Goal: Navigation & Orientation: Find specific page/section

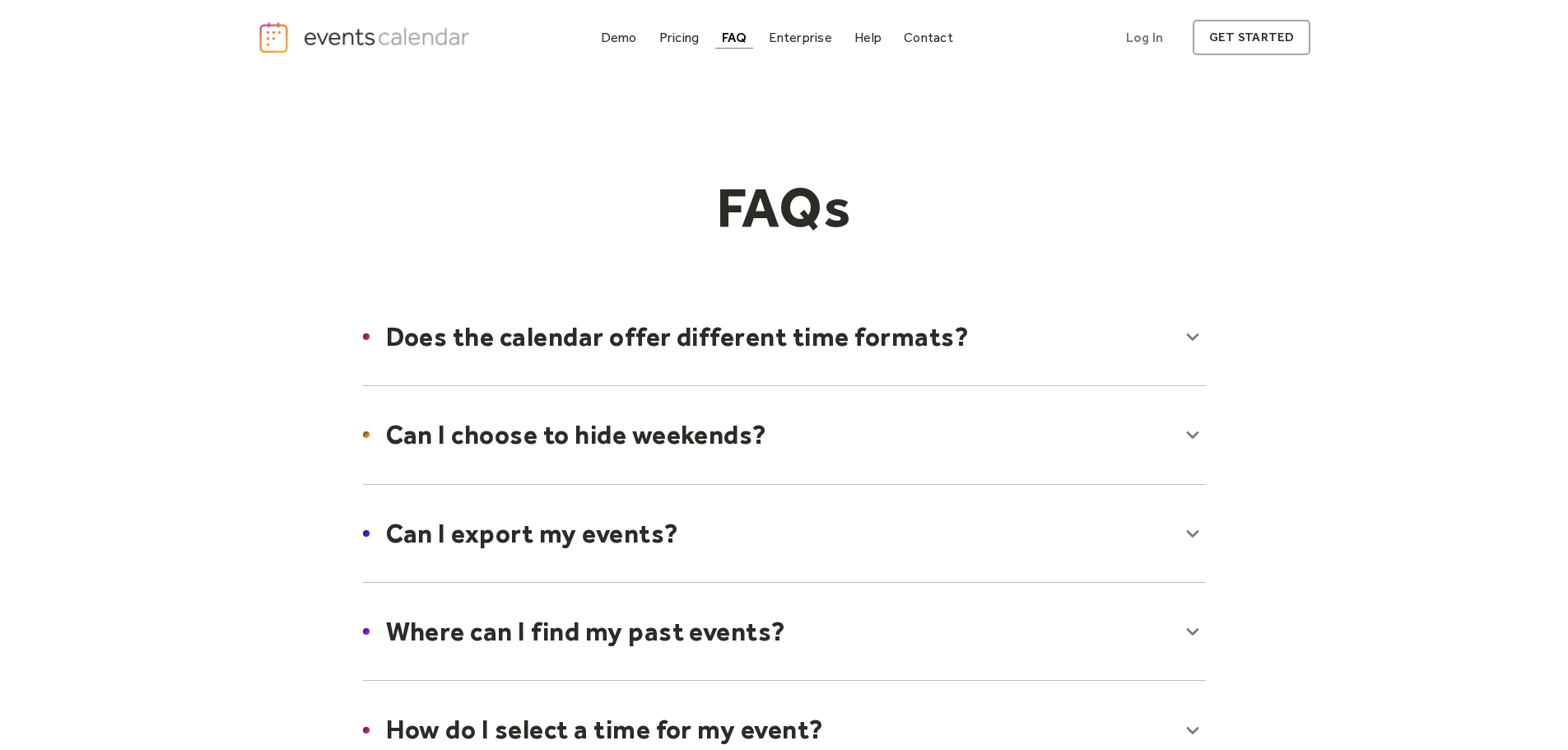
click at [785, 341] on div at bounding box center [784, 337] width 876 height 101
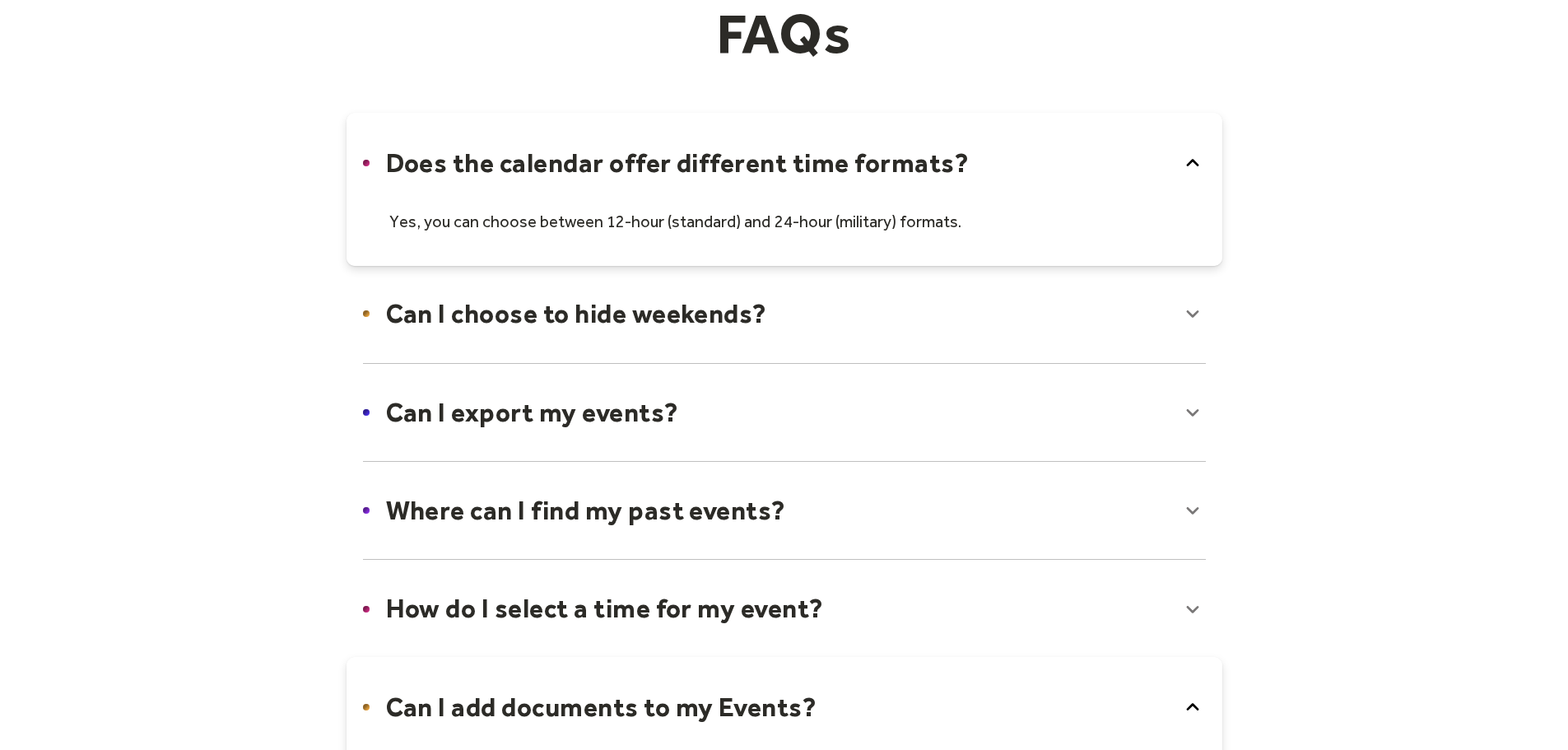
scroll to position [247, 0]
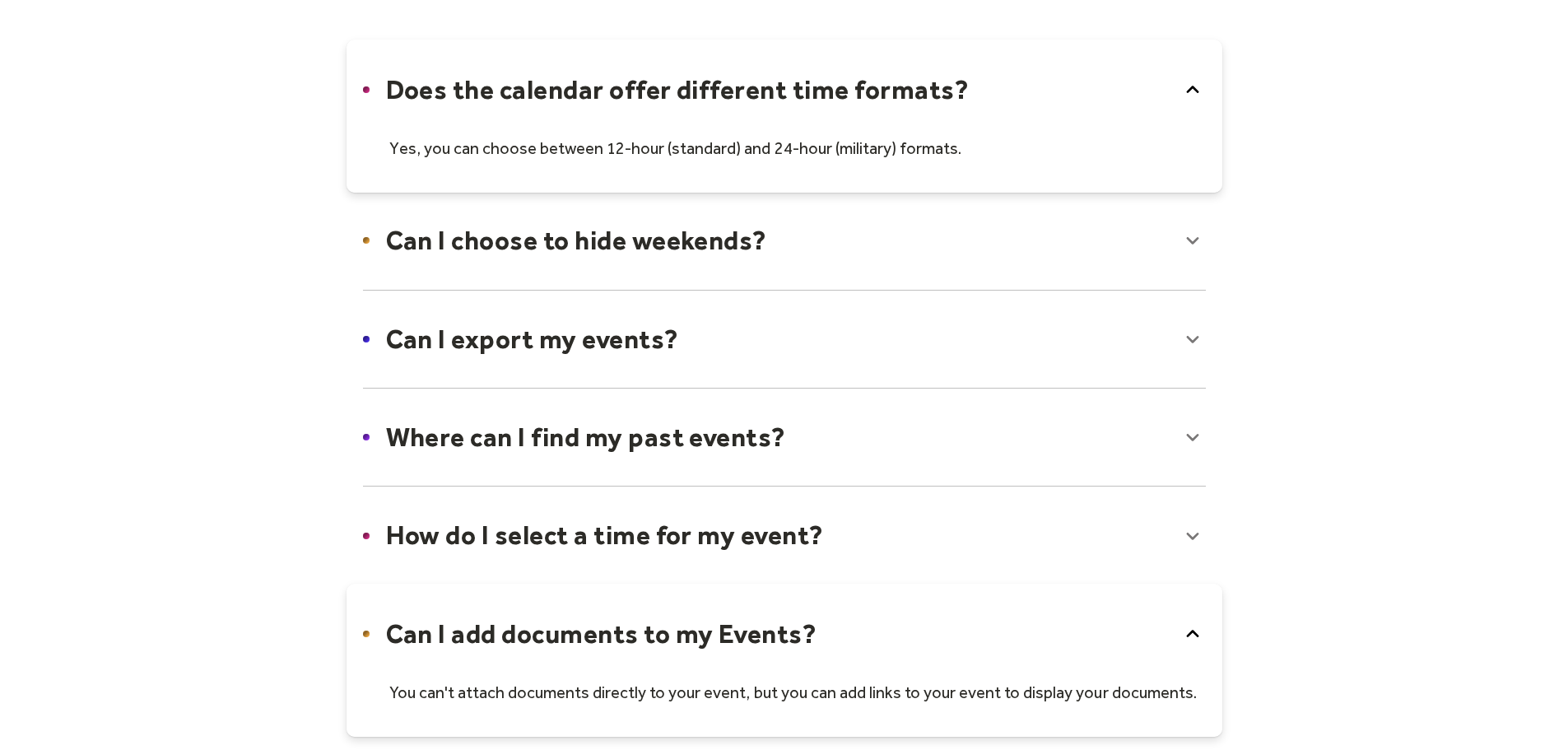
click at [785, 341] on div at bounding box center [784, 338] width 876 height 101
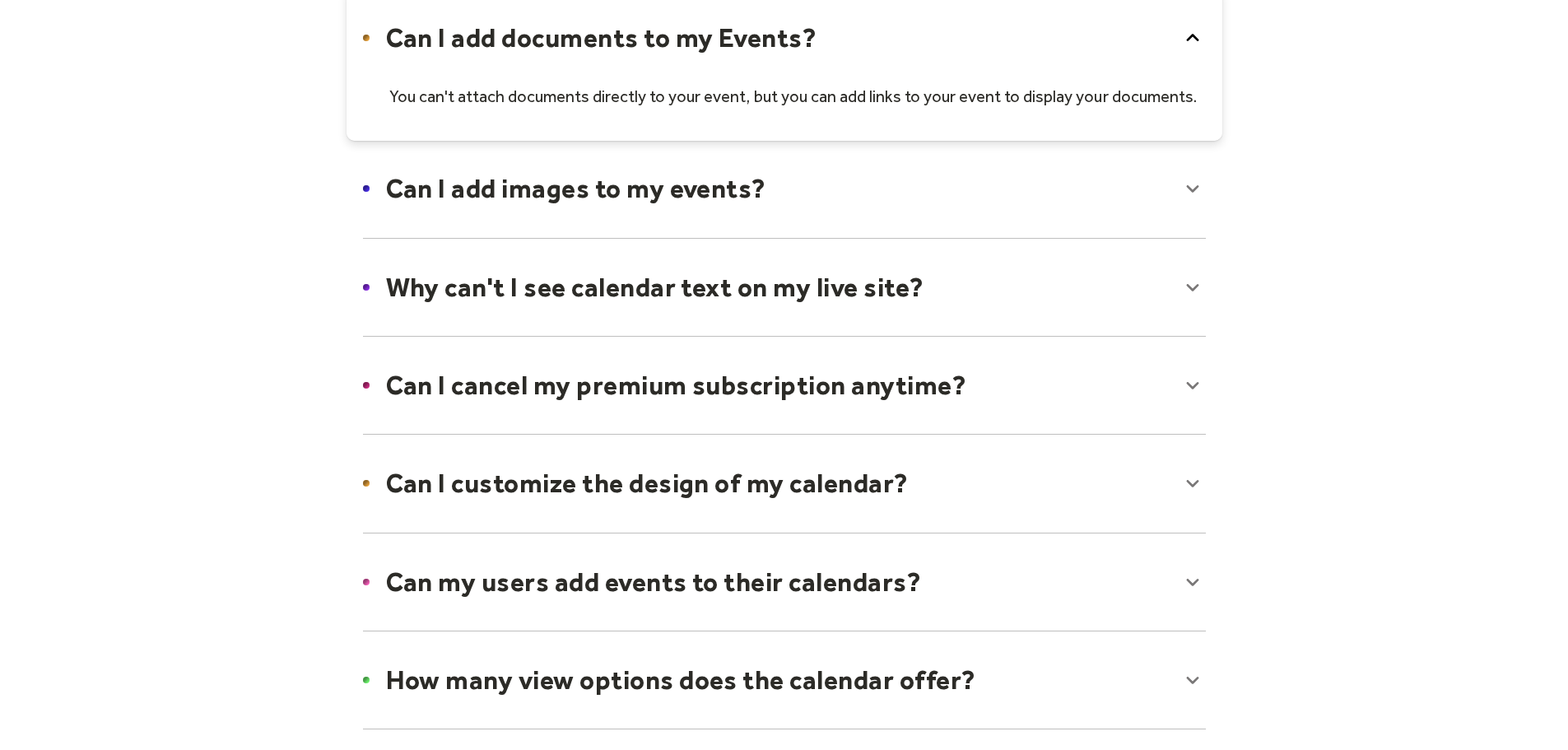
scroll to position [988, 0]
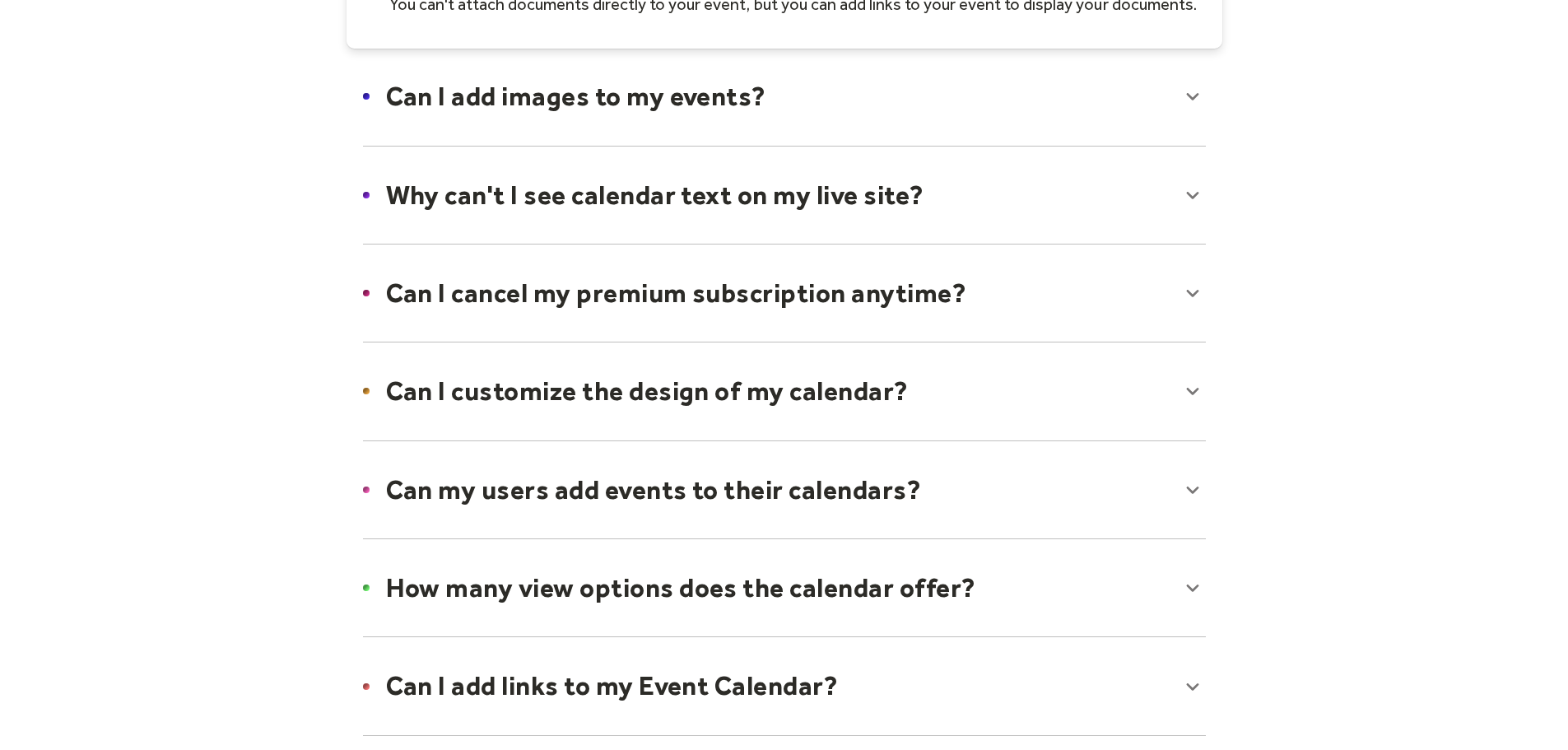
click at [651, 402] on div at bounding box center [784, 390] width 876 height 101
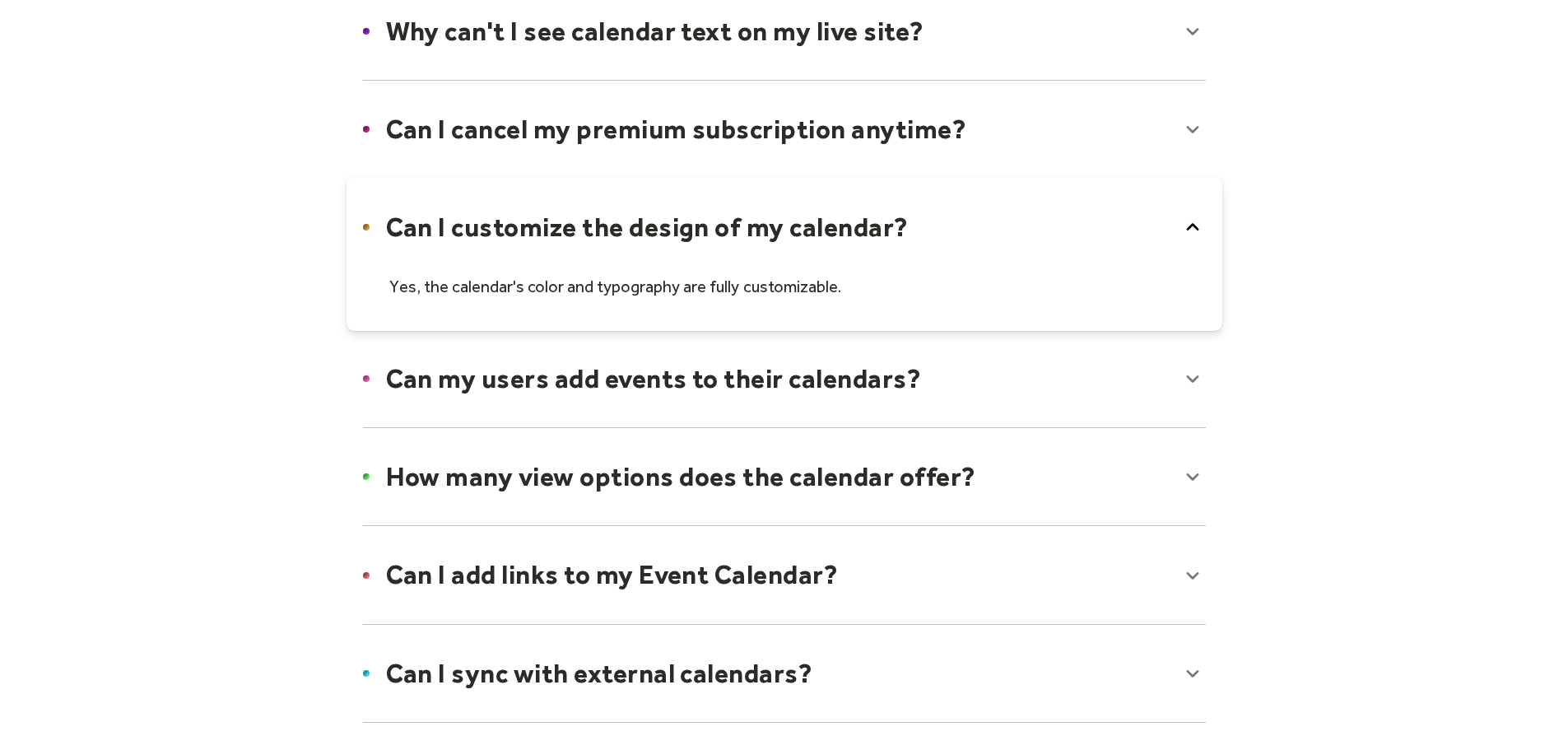
scroll to position [1152, 0]
click at [810, 392] on div at bounding box center [784, 377] width 876 height 101
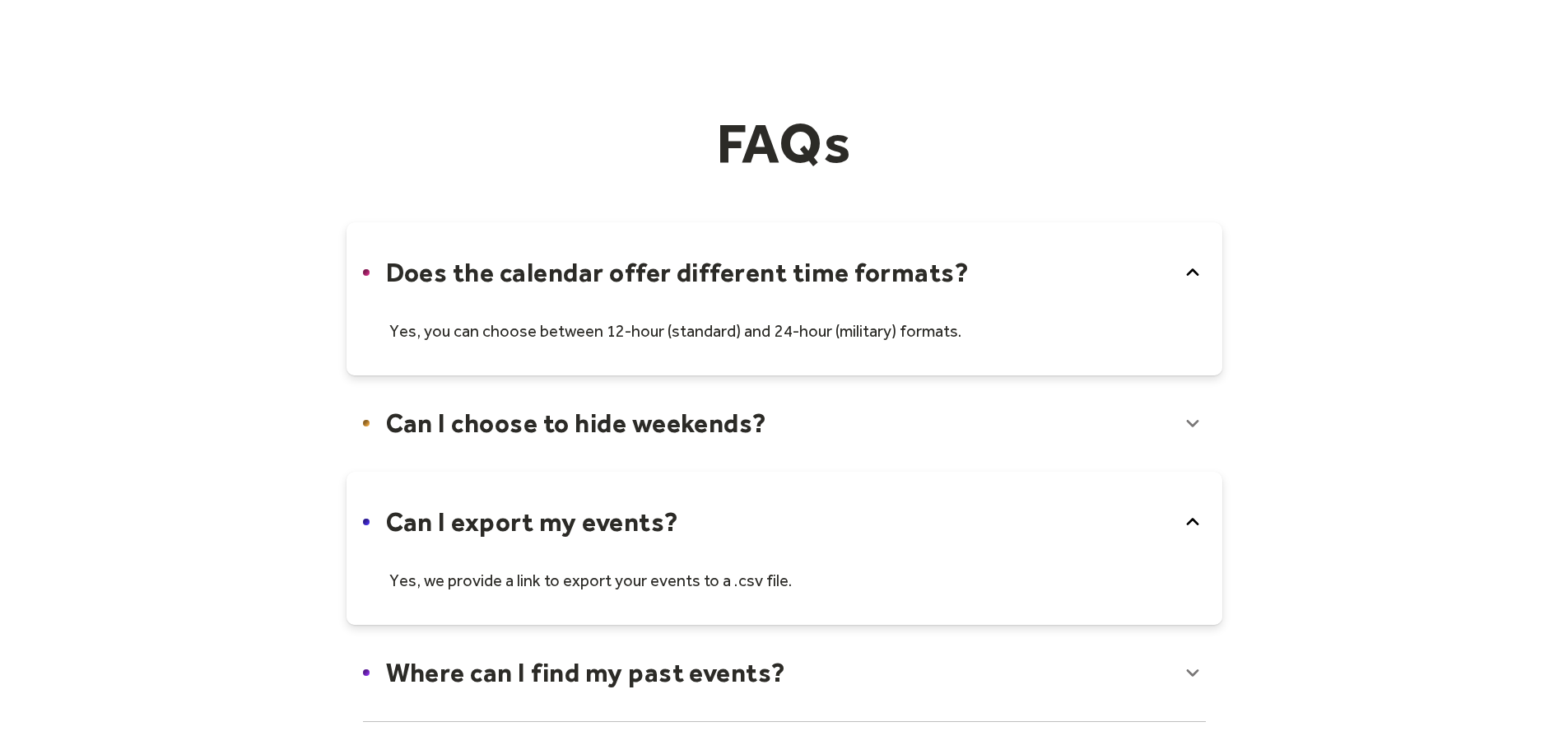
scroll to position [0, 0]
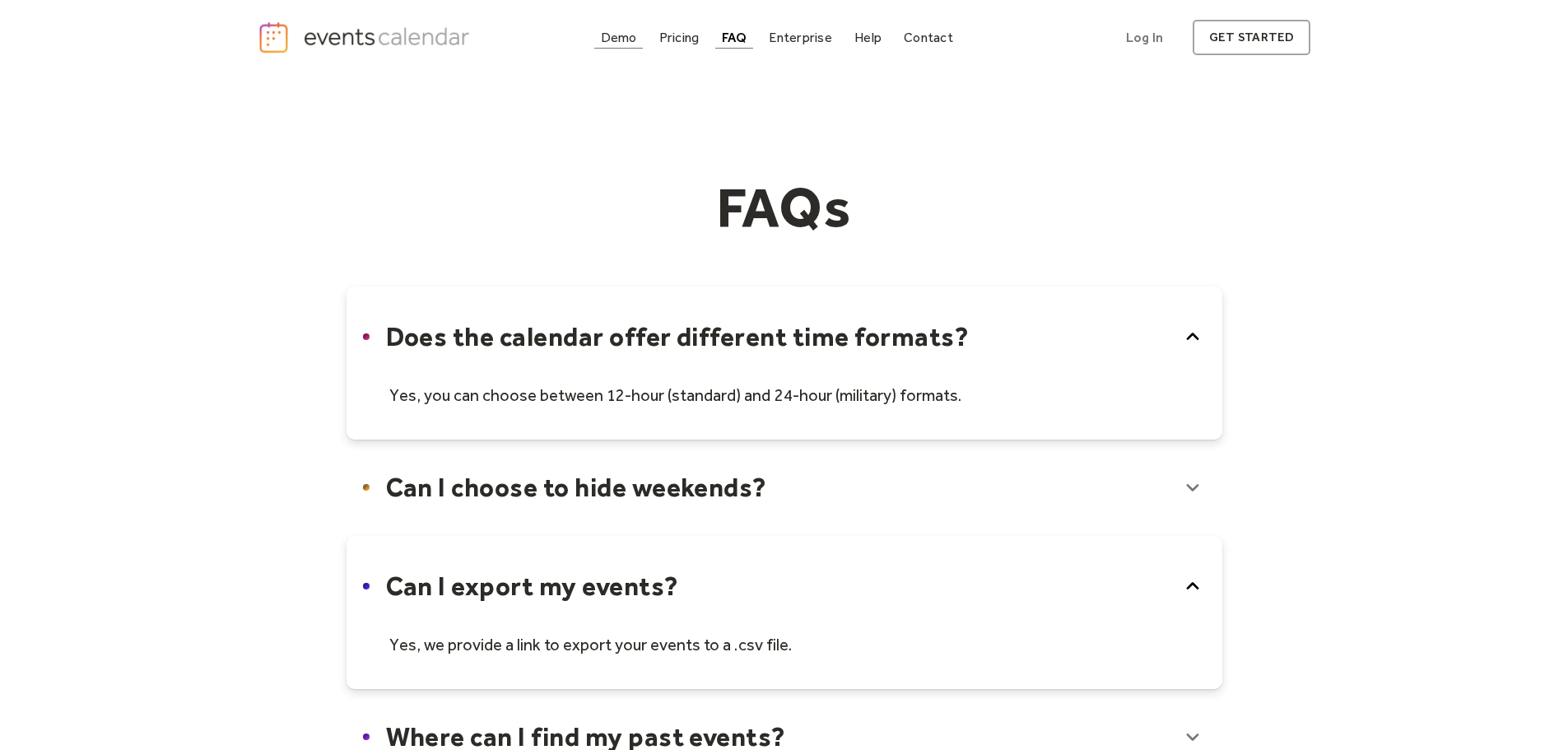
click at [622, 34] on div "Demo" at bounding box center [619, 38] width 36 height 9
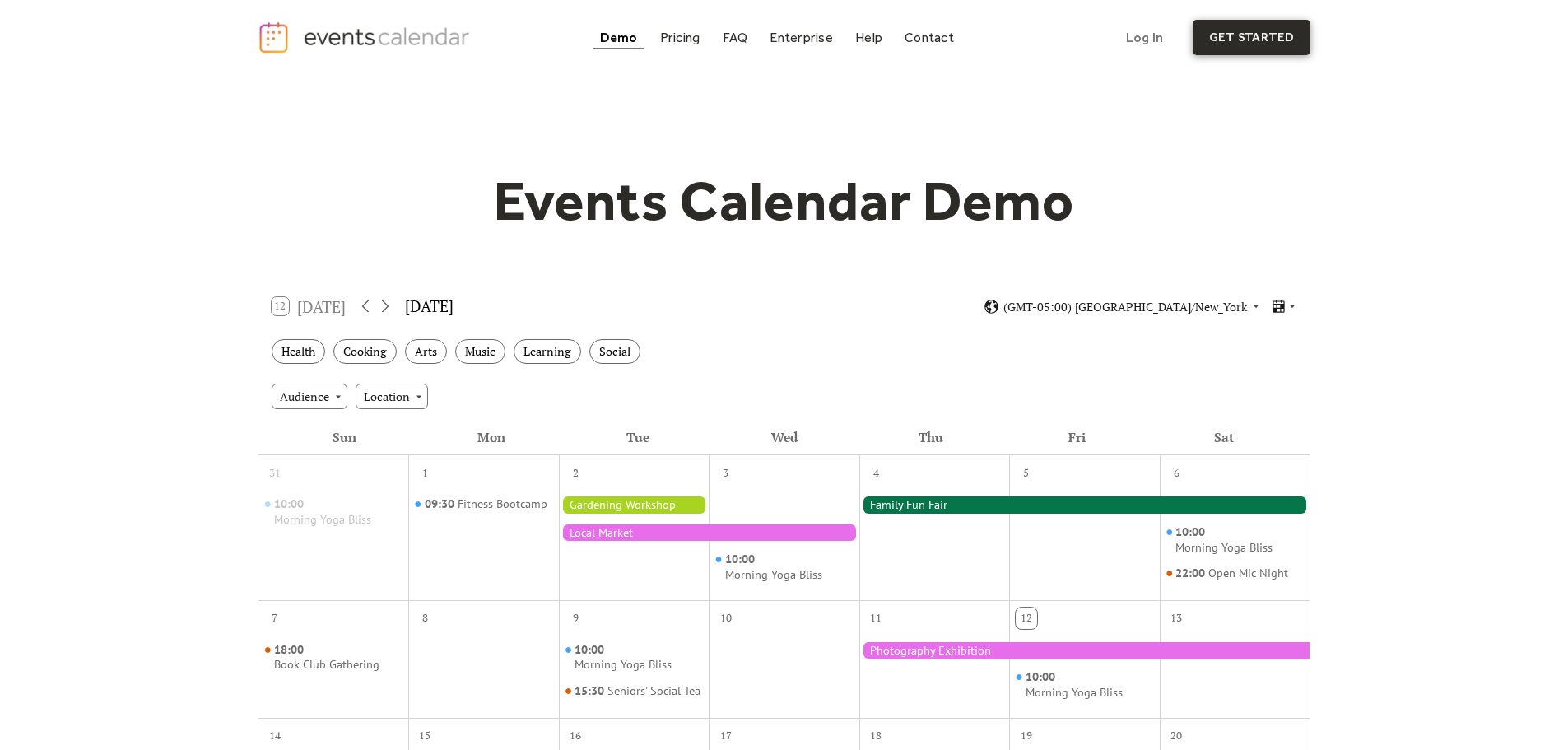
click at [1226, 31] on link "get started" at bounding box center [1252, 37] width 117 height 35
